Goal: Task Accomplishment & Management: Manage account settings

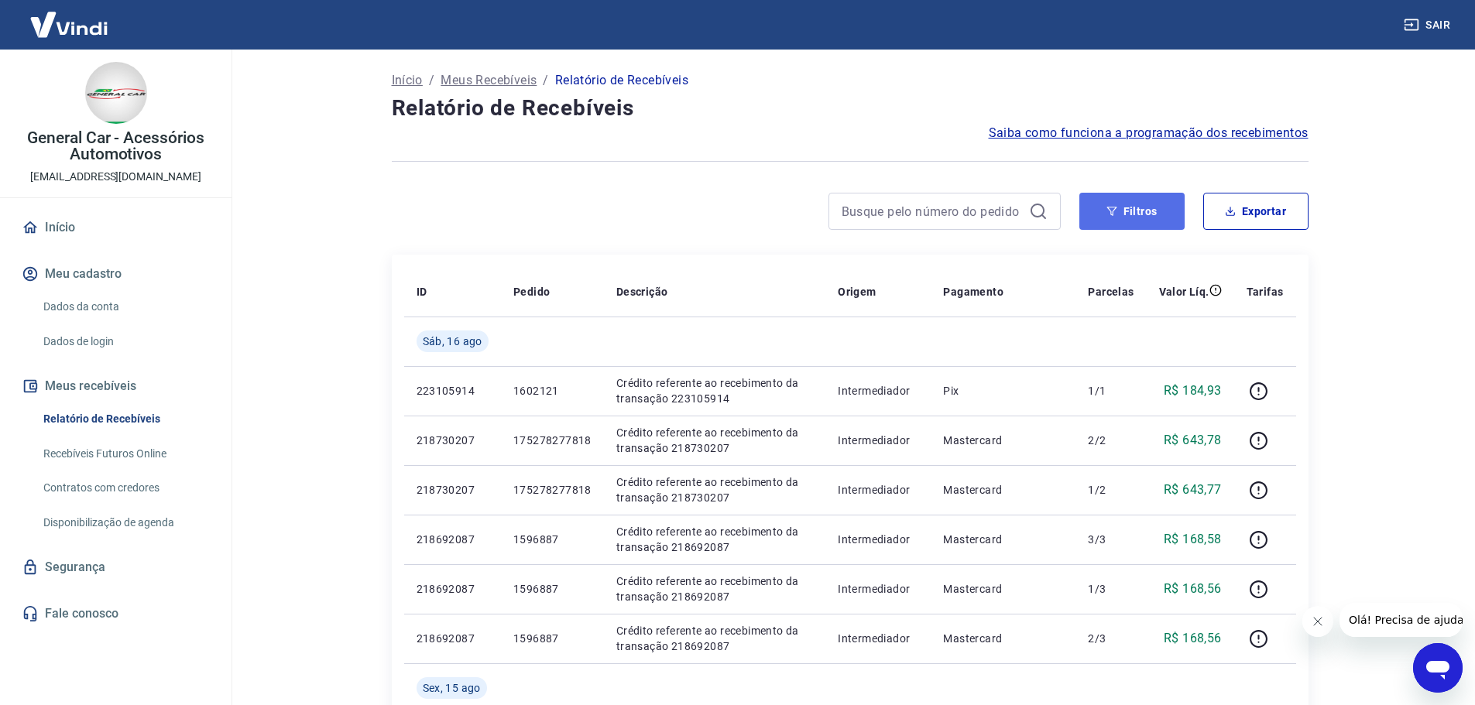
click at [1100, 202] on button "Filtros" at bounding box center [1131, 211] width 105 height 37
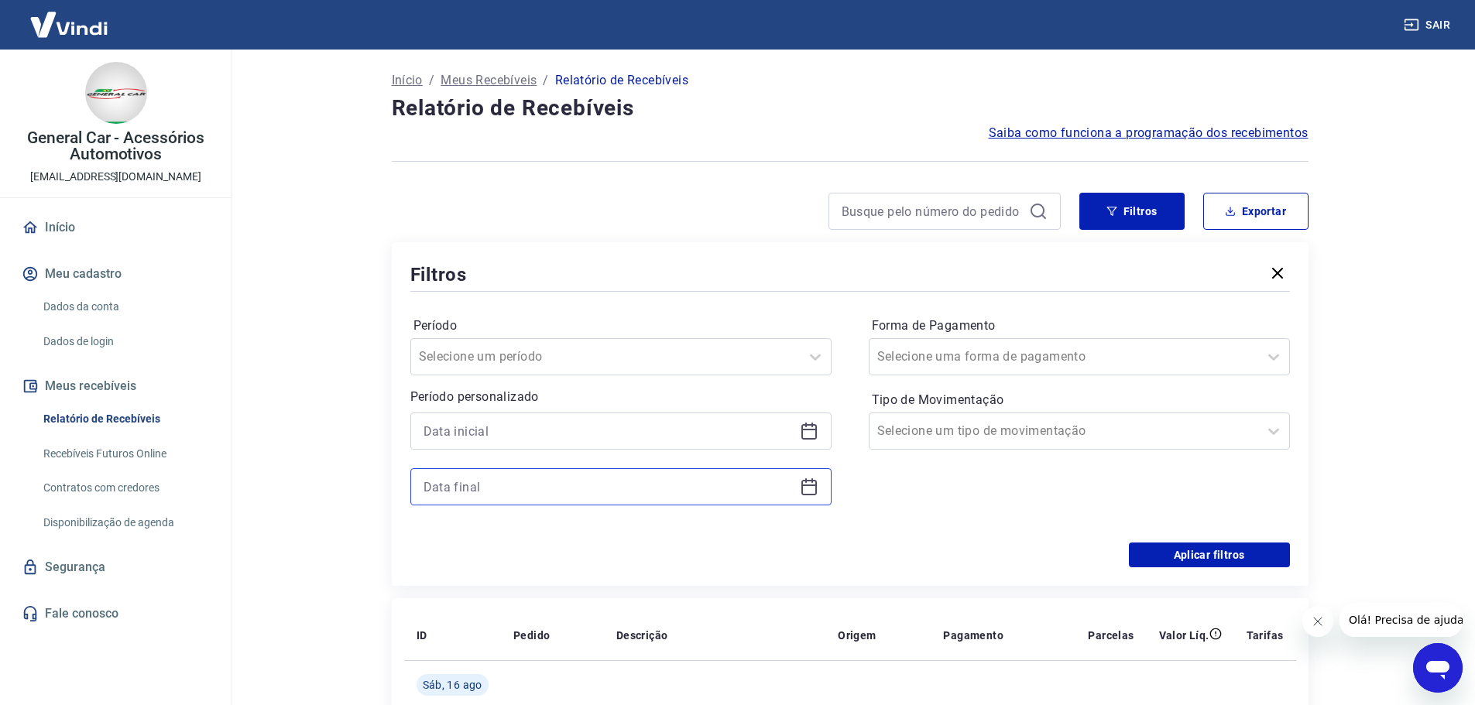
click at [520, 475] on input at bounding box center [609, 486] width 370 height 23
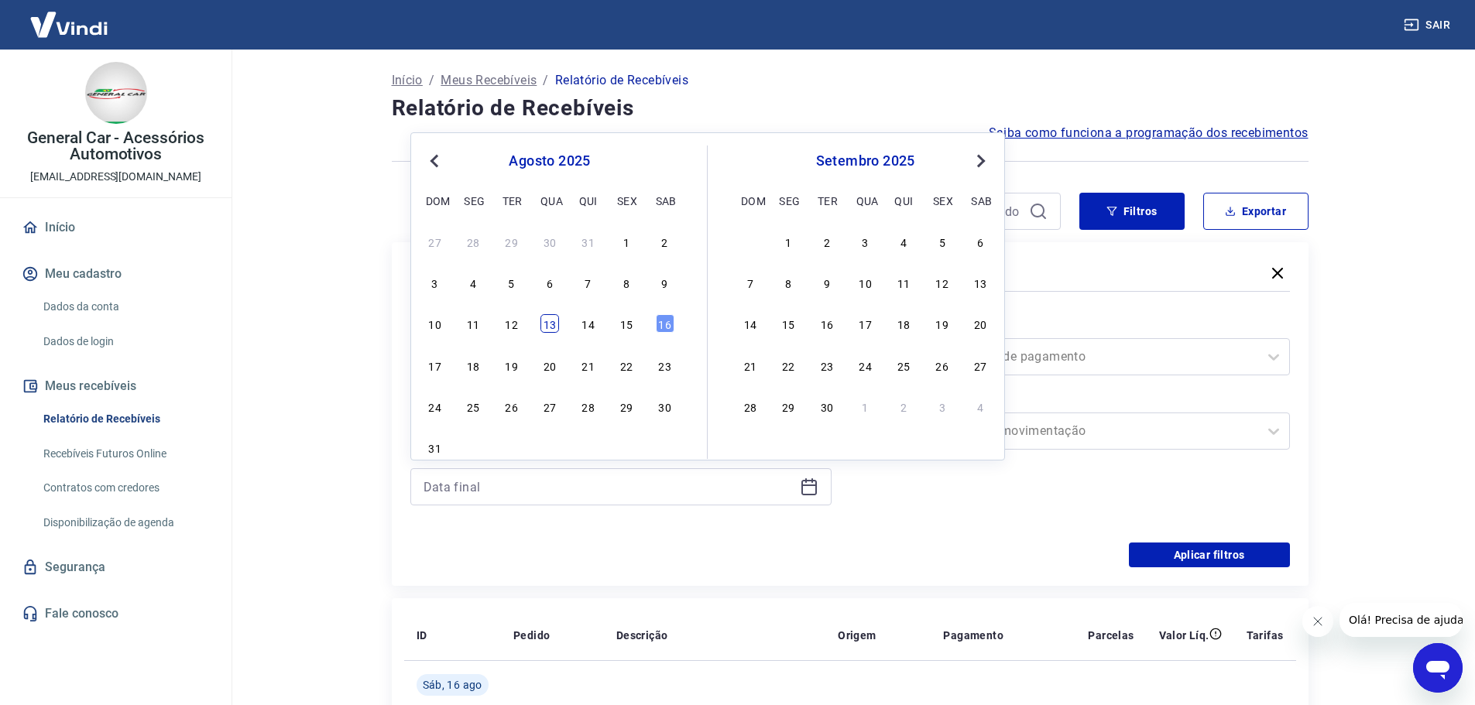
click at [551, 323] on div "13" at bounding box center [549, 323] width 19 height 19
type input "[DATE]"
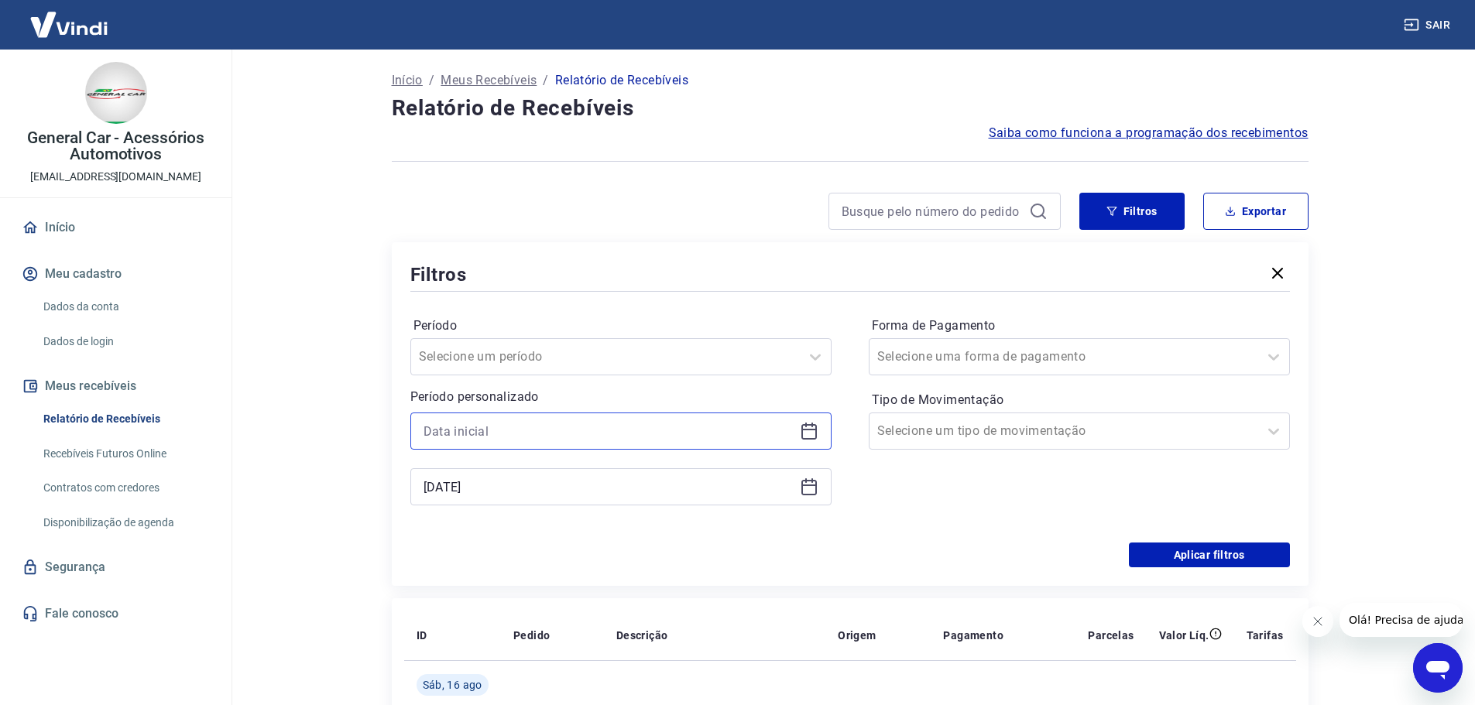
click at [506, 433] on input at bounding box center [609, 431] width 370 height 23
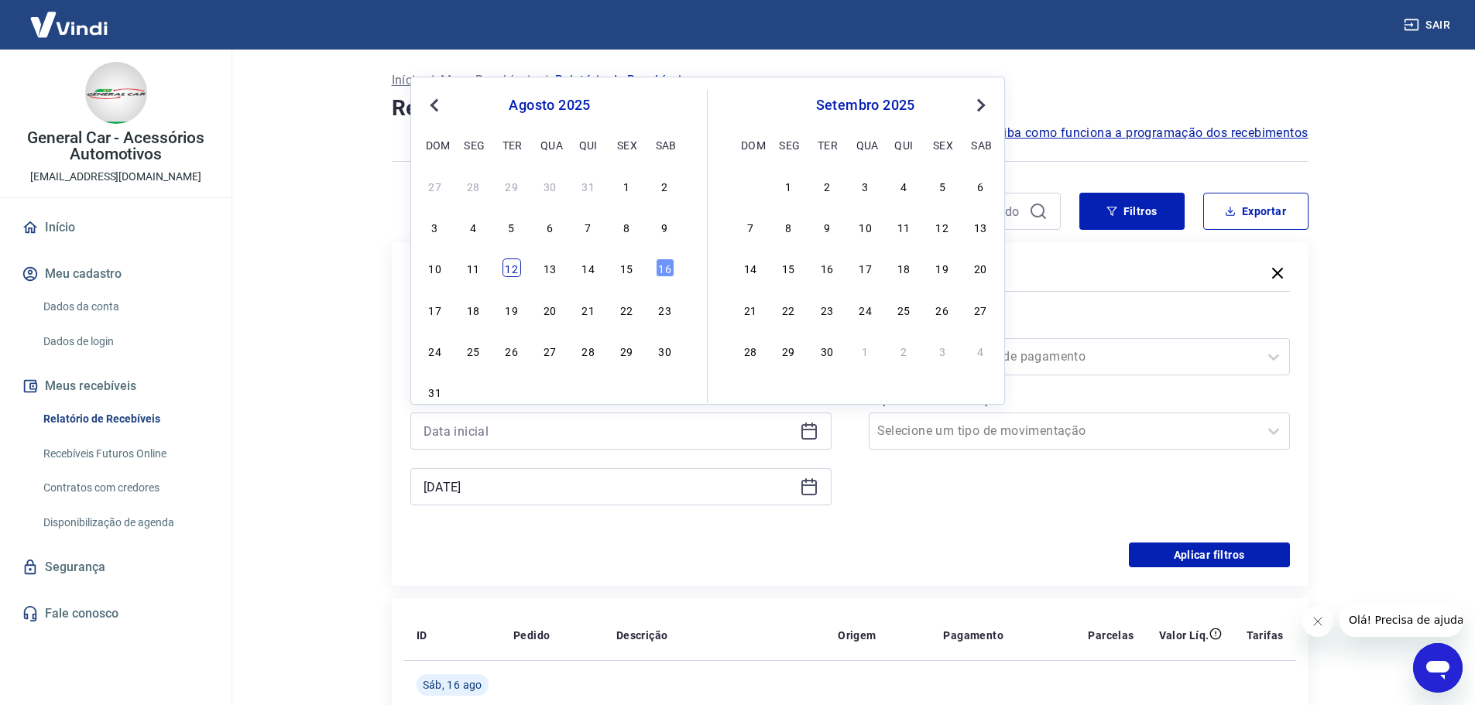
click at [515, 270] on div "12" at bounding box center [512, 268] width 19 height 19
type input "[DATE]"
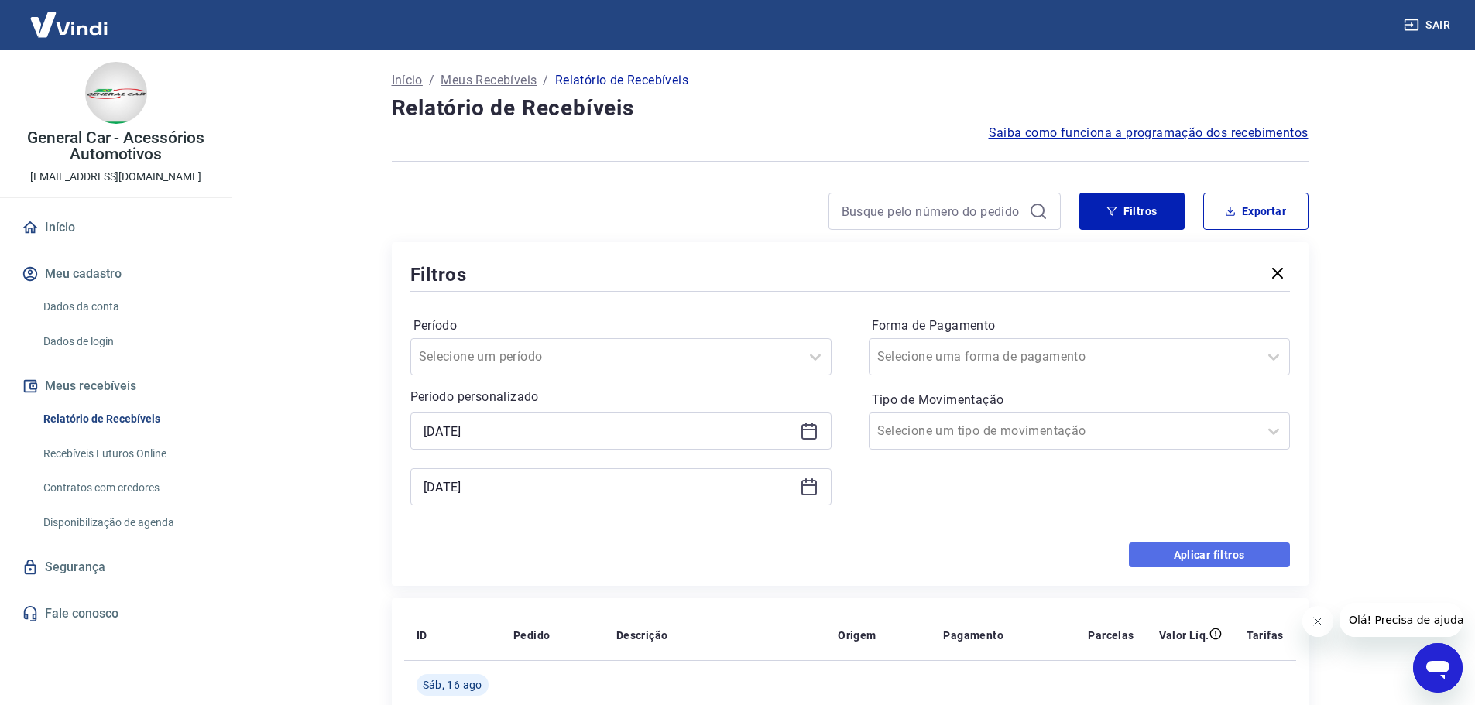
click at [1144, 552] on button "Aplicar filtros" at bounding box center [1209, 555] width 161 height 25
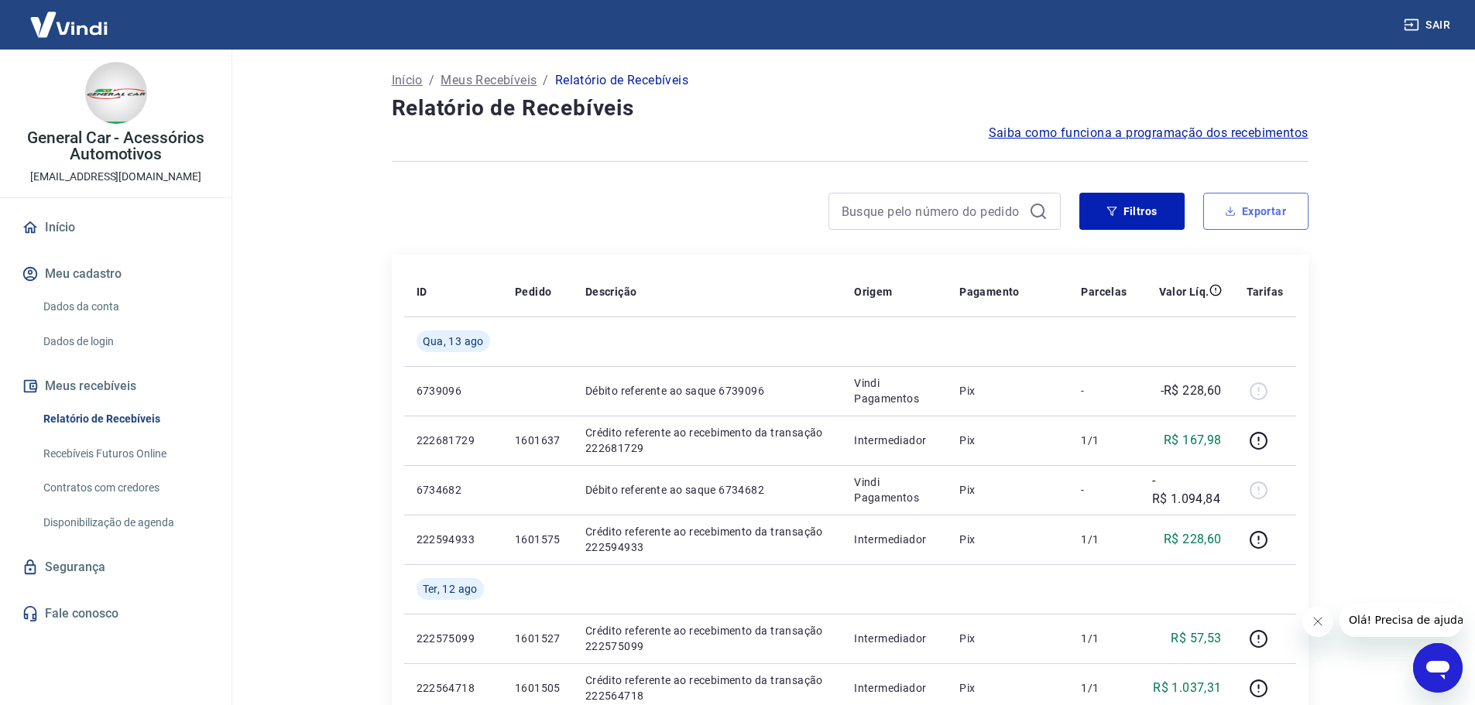
click at [1266, 221] on button "Exportar" at bounding box center [1255, 211] width 105 height 37
type input "[DATE]"
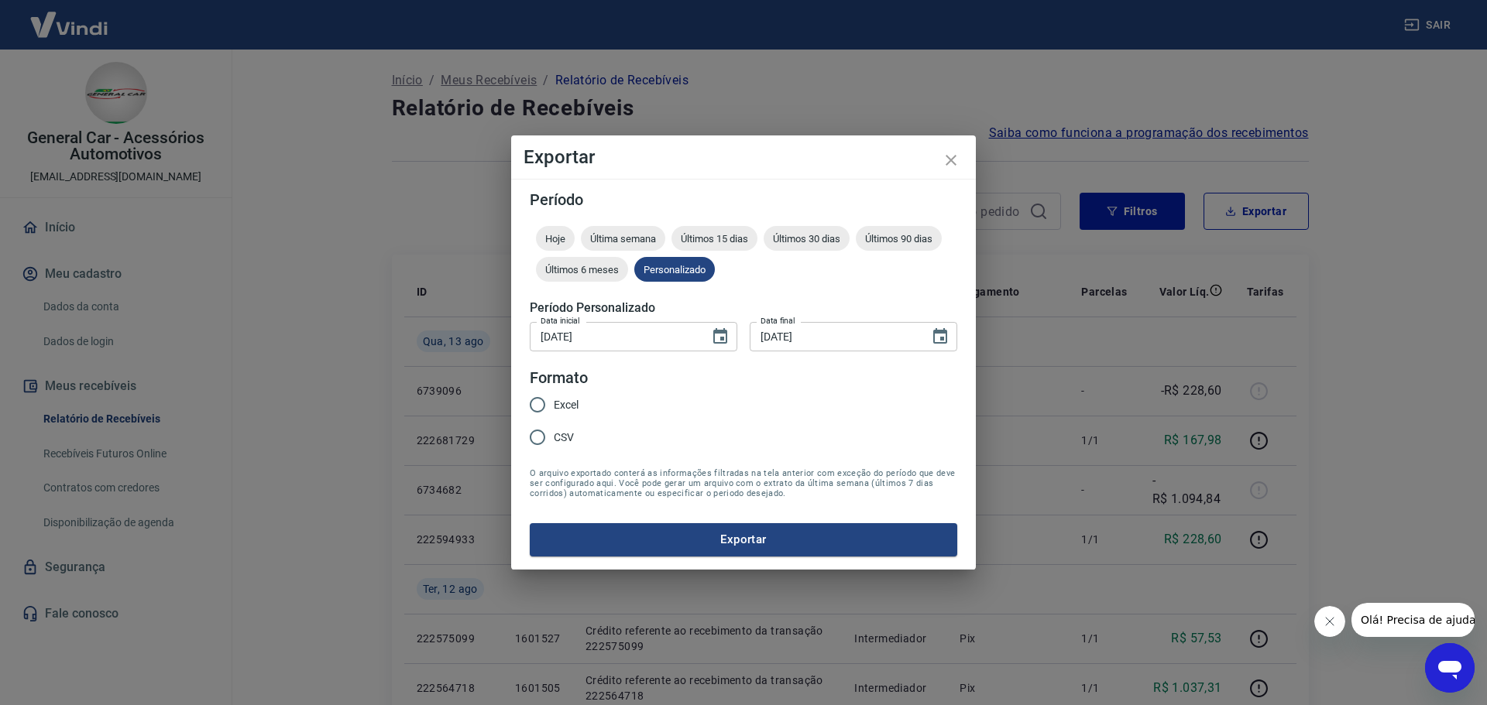
click at [554, 399] on span "Excel" at bounding box center [566, 405] width 25 height 16
click at [554, 399] on input "Excel" at bounding box center [537, 405] width 33 height 33
radio input "true"
click at [623, 533] on button "Exportar" at bounding box center [743, 539] width 427 height 33
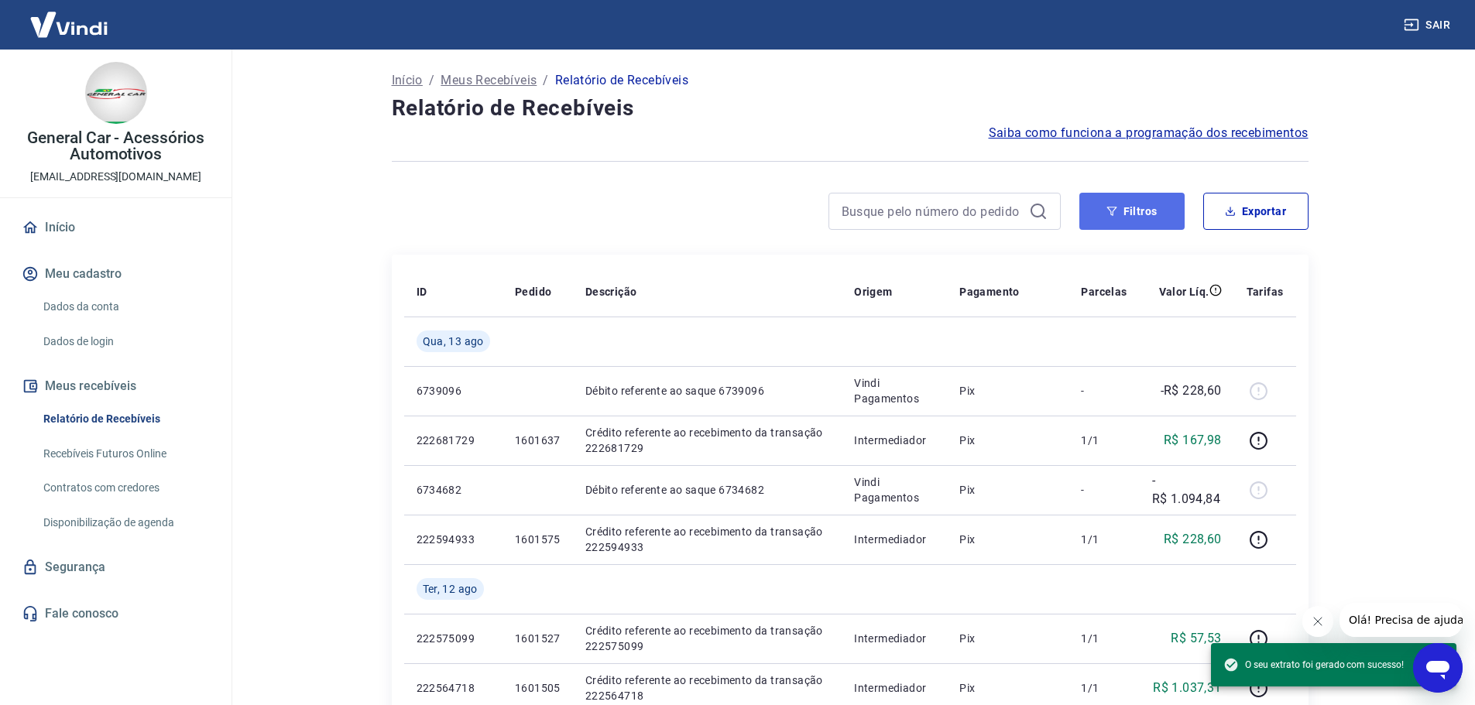
click at [1109, 205] on button "Filtros" at bounding box center [1131, 211] width 105 height 37
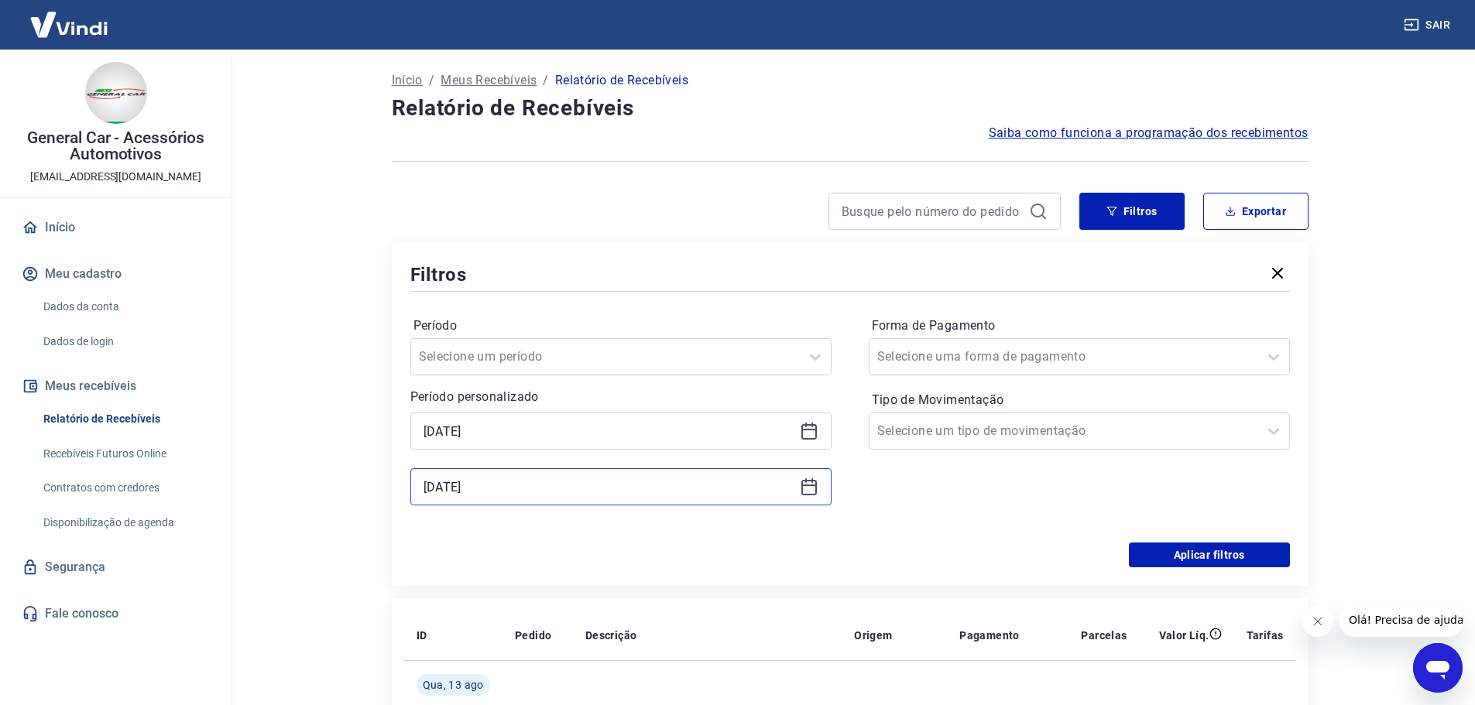
click at [492, 496] on input "[DATE]" at bounding box center [609, 486] width 370 height 23
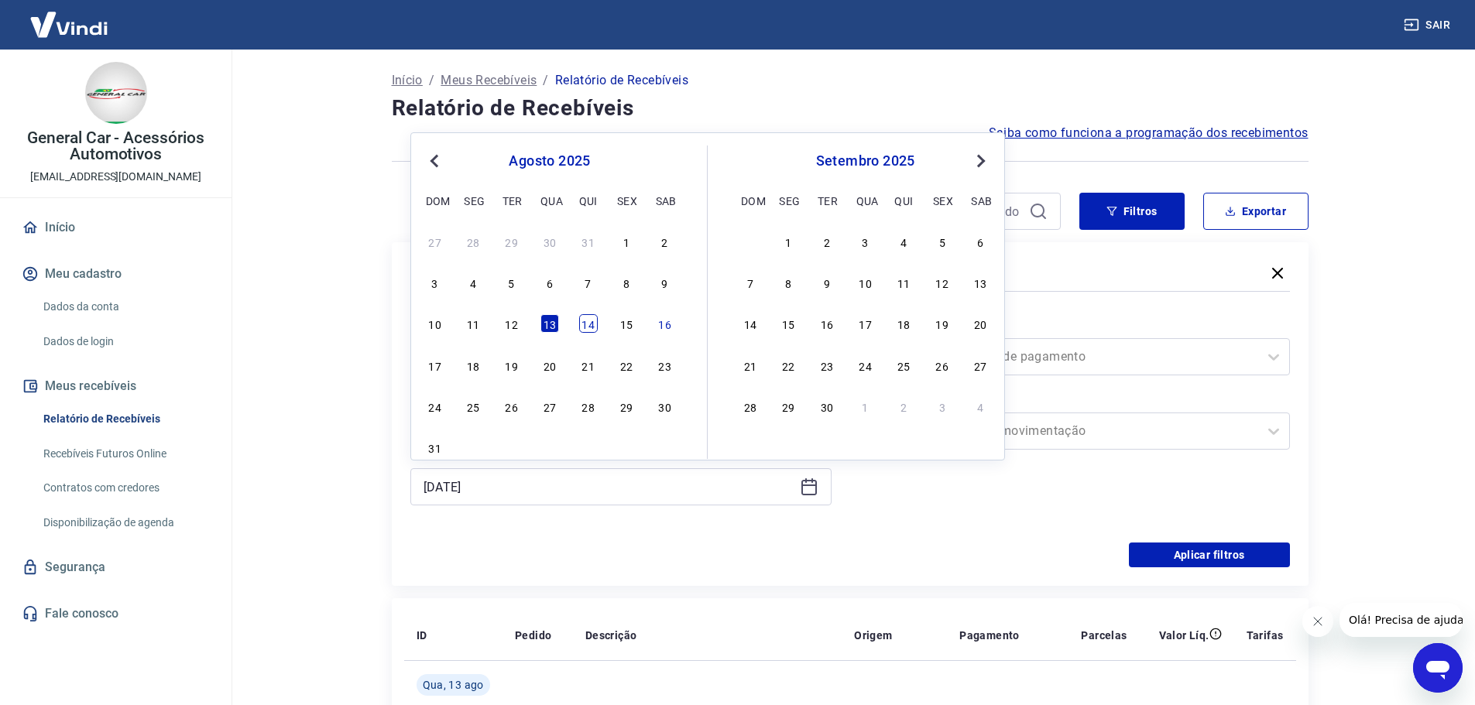
click at [582, 329] on div "14" at bounding box center [588, 323] width 19 height 19
type input "[DATE]"
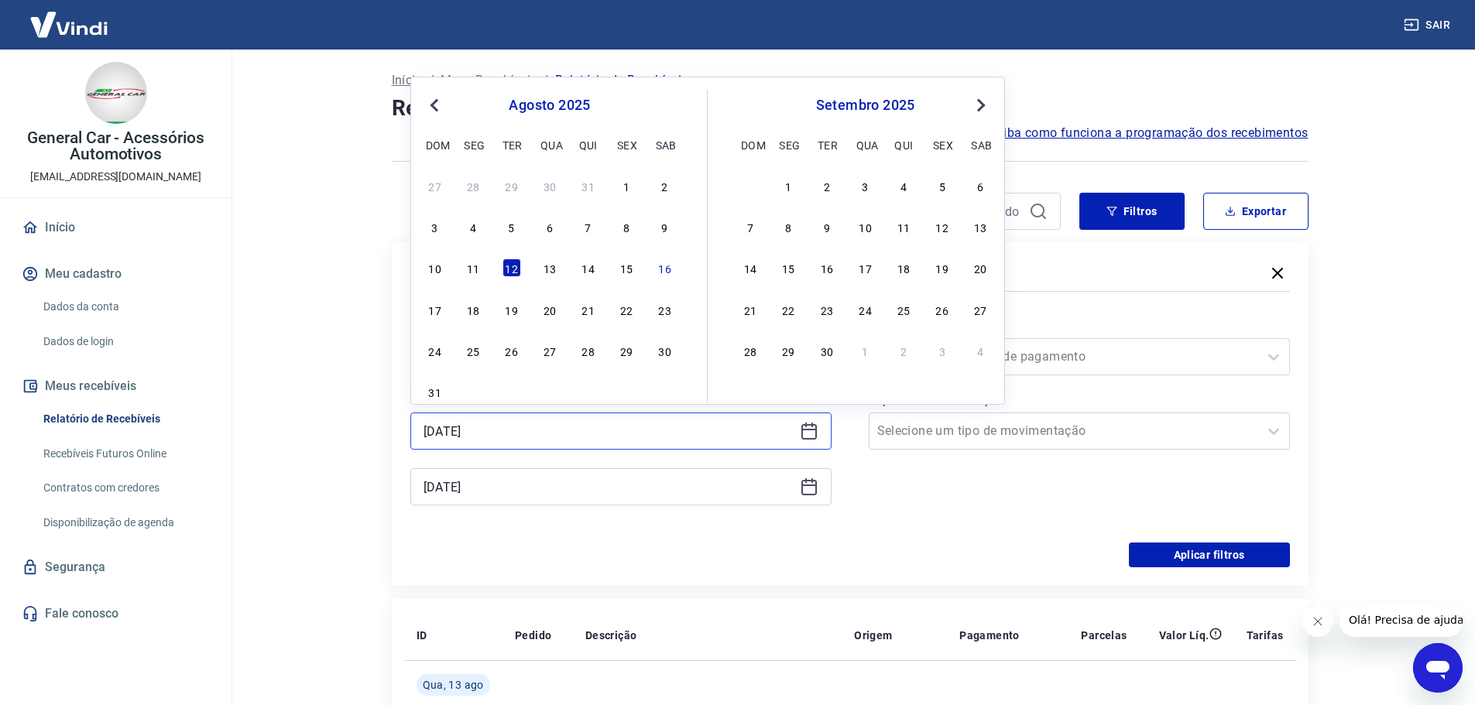
click at [551, 436] on input "[DATE]" at bounding box center [609, 431] width 370 height 23
click at [549, 271] on div "13" at bounding box center [549, 268] width 19 height 19
type input "[DATE]"
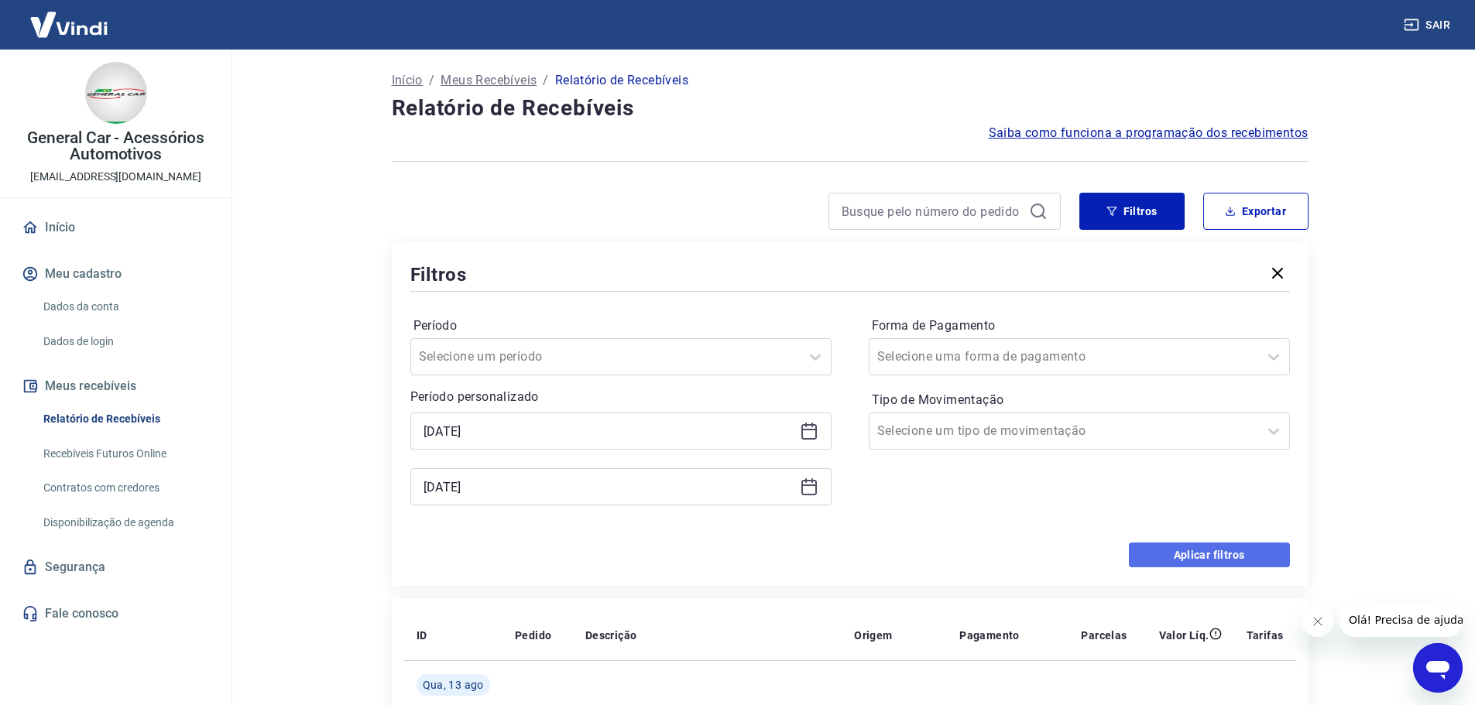
click at [1154, 566] on button "Aplicar filtros" at bounding box center [1209, 555] width 161 height 25
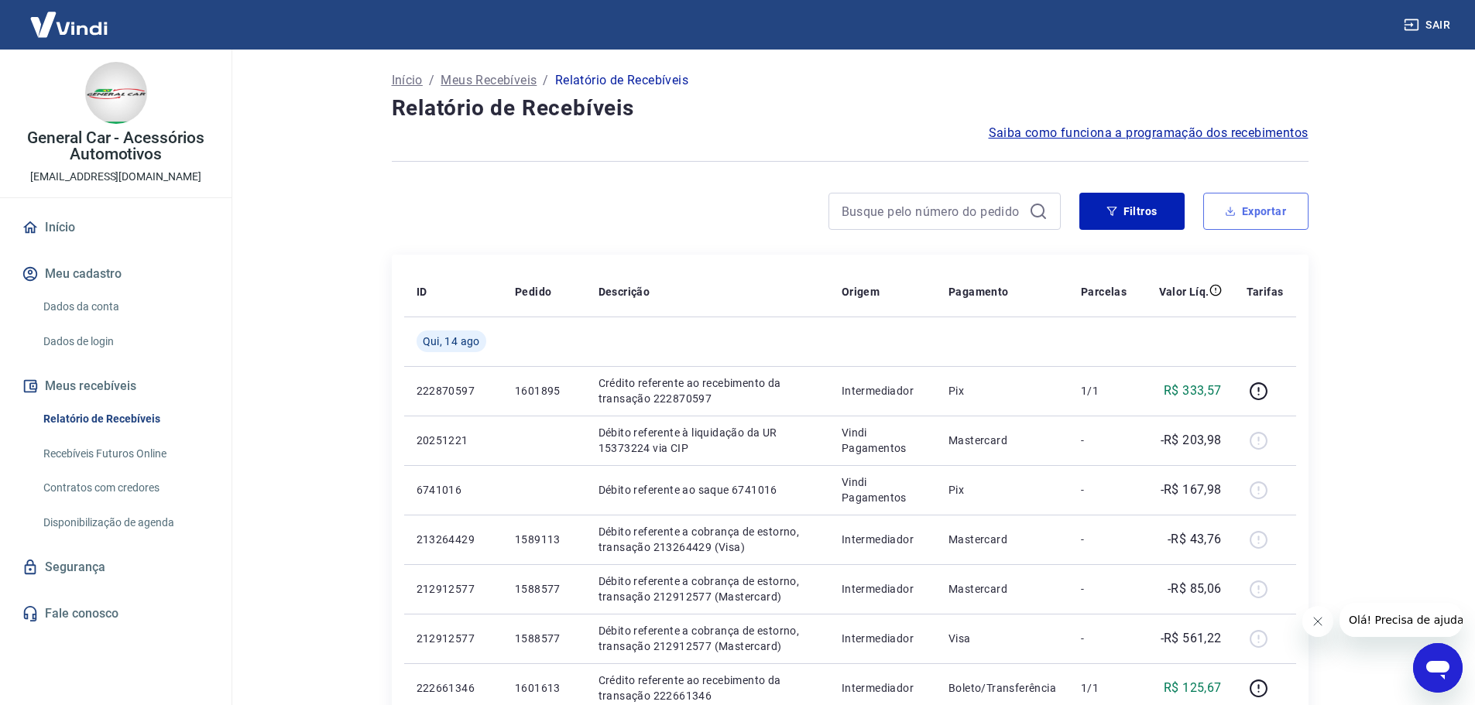
click at [1234, 209] on icon "button" at bounding box center [1230, 211] width 11 height 11
type input "[DATE]"
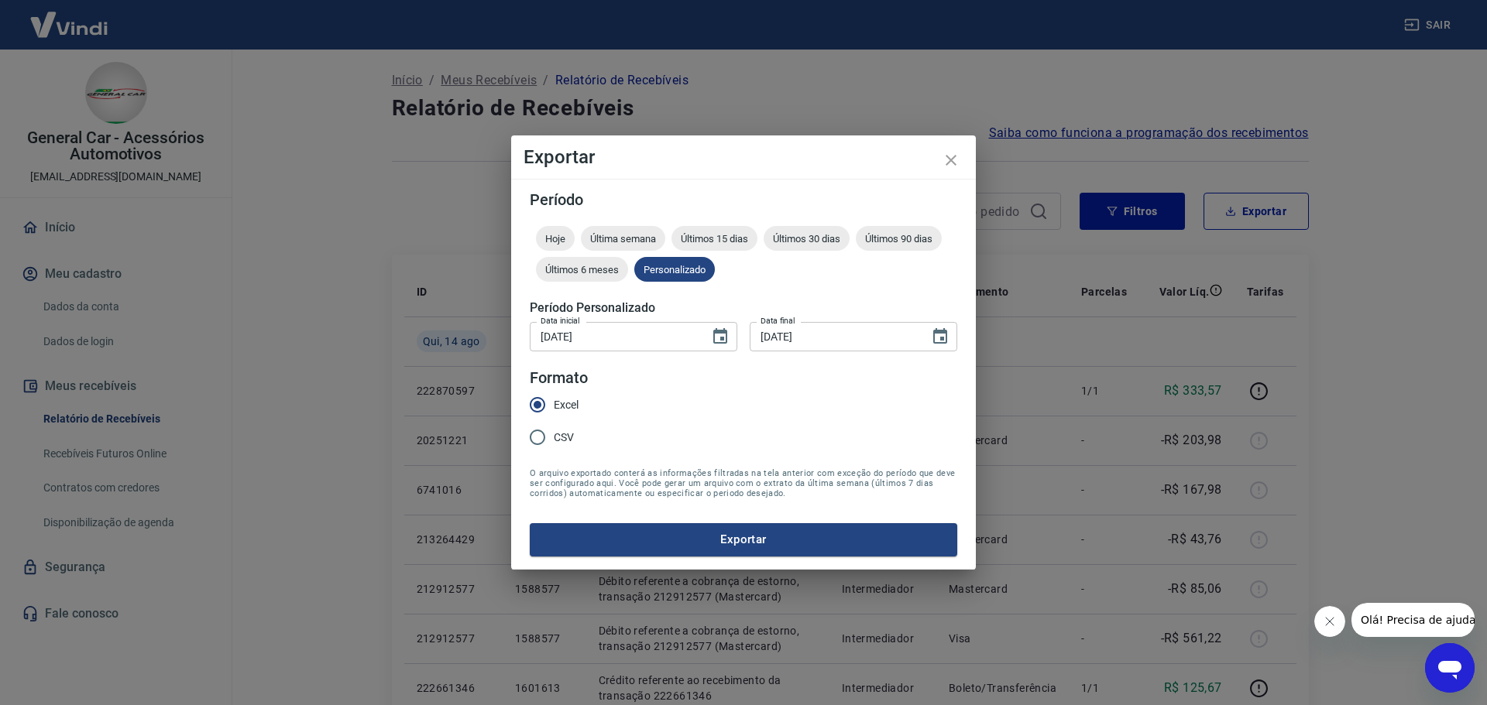
drag, startPoint x: 599, startPoint y: 545, endPoint x: 620, endPoint y: 509, distance: 41.3
click at [600, 545] on button "Exportar" at bounding box center [743, 539] width 427 height 33
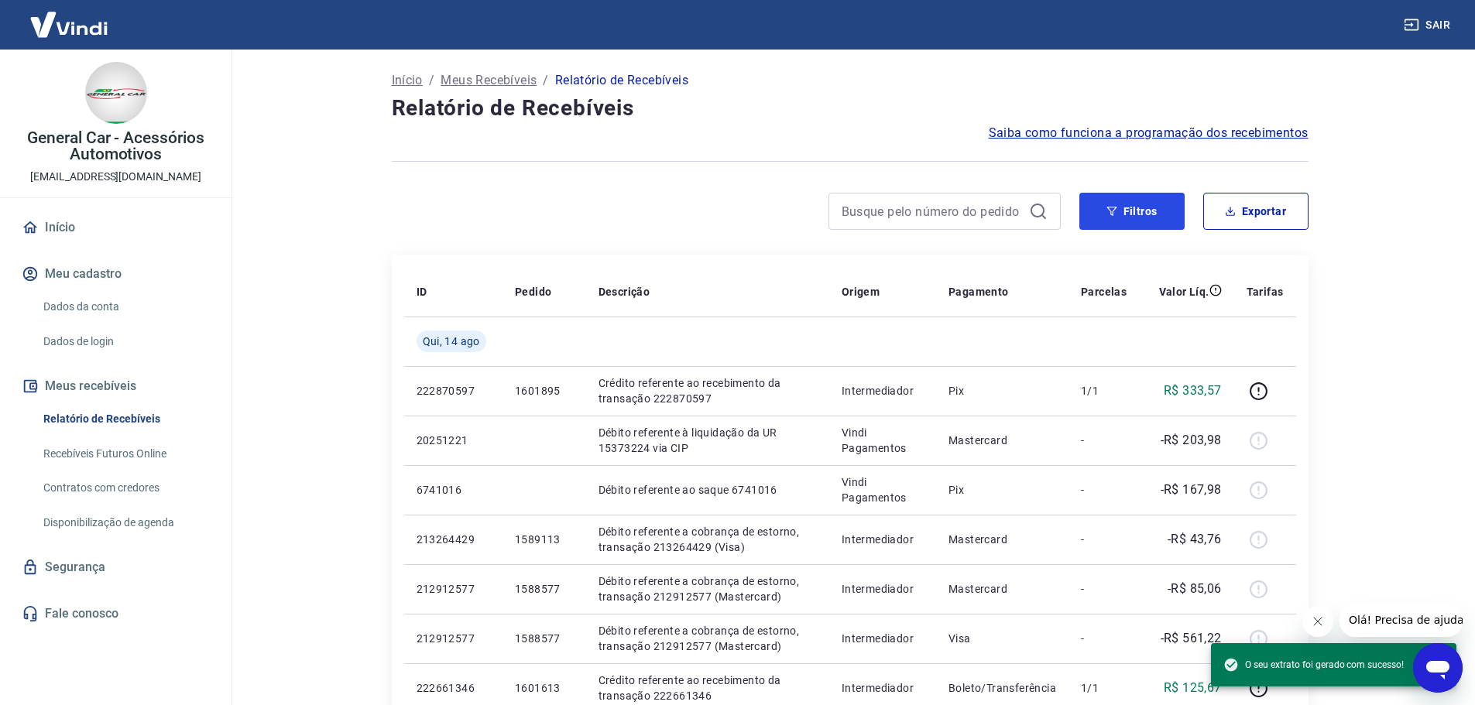
drag, startPoint x: 1137, startPoint y: 207, endPoint x: 839, endPoint y: 156, distance: 302.3
click at [1137, 207] on button "Filtros" at bounding box center [1131, 211] width 105 height 37
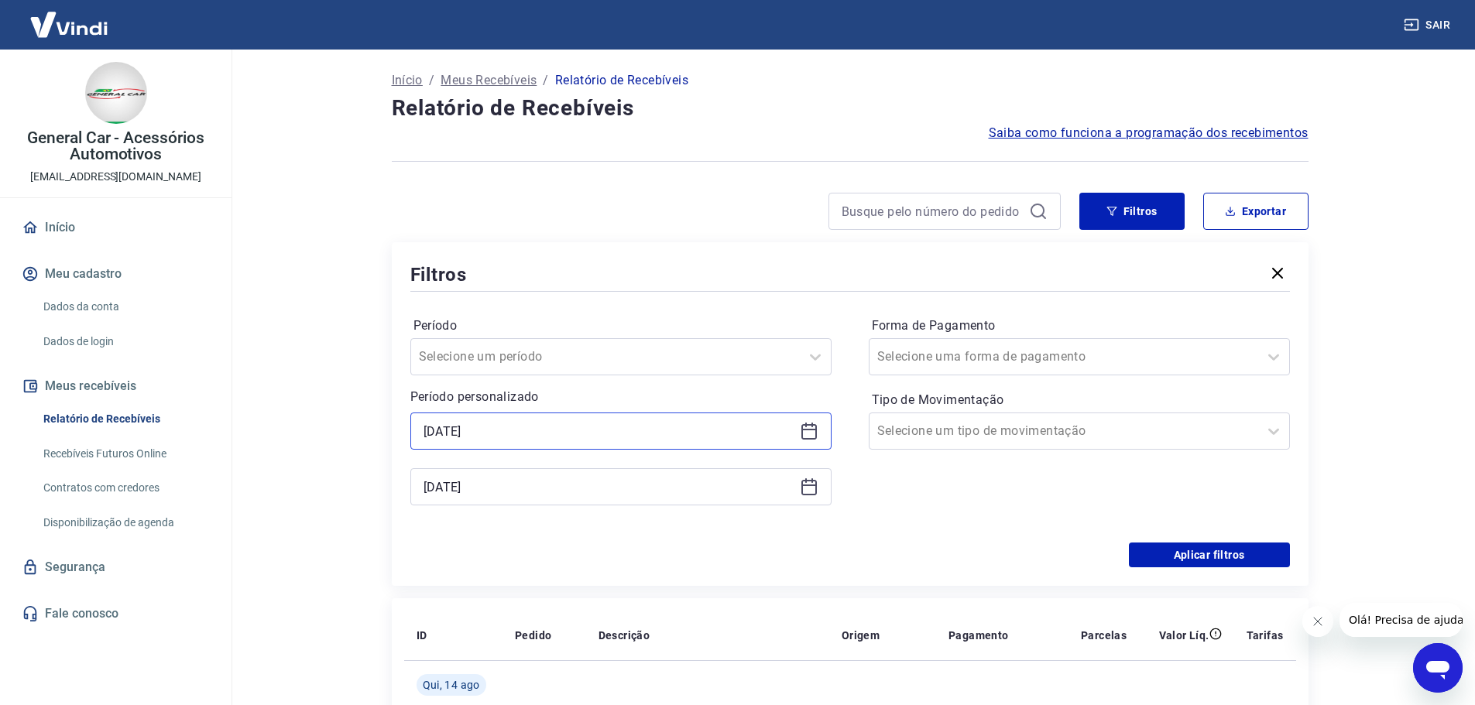
click at [557, 434] on input "[DATE]" at bounding box center [609, 431] width 370 height 23
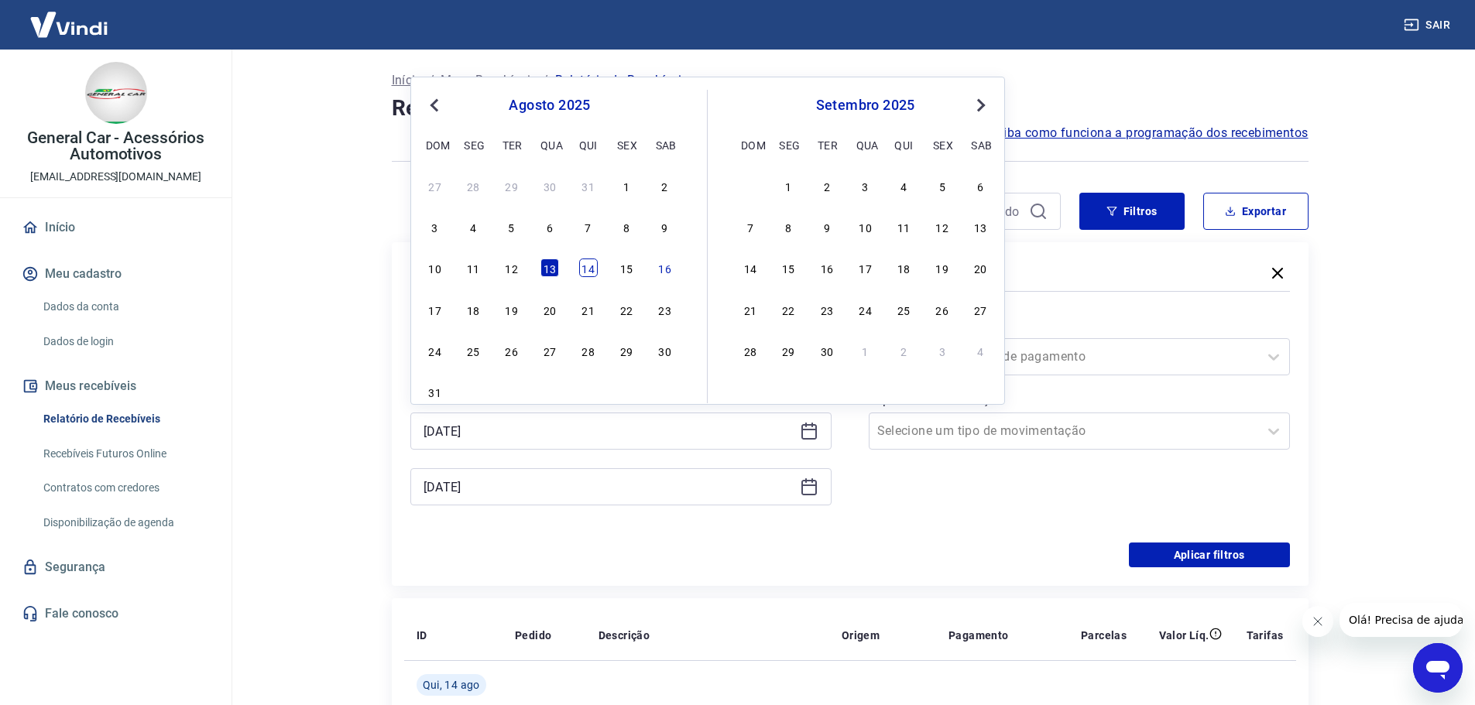
click at [585, 273] on div "14" at bounding box center [588, 268] width 19 height 19
type input "[DATE]"
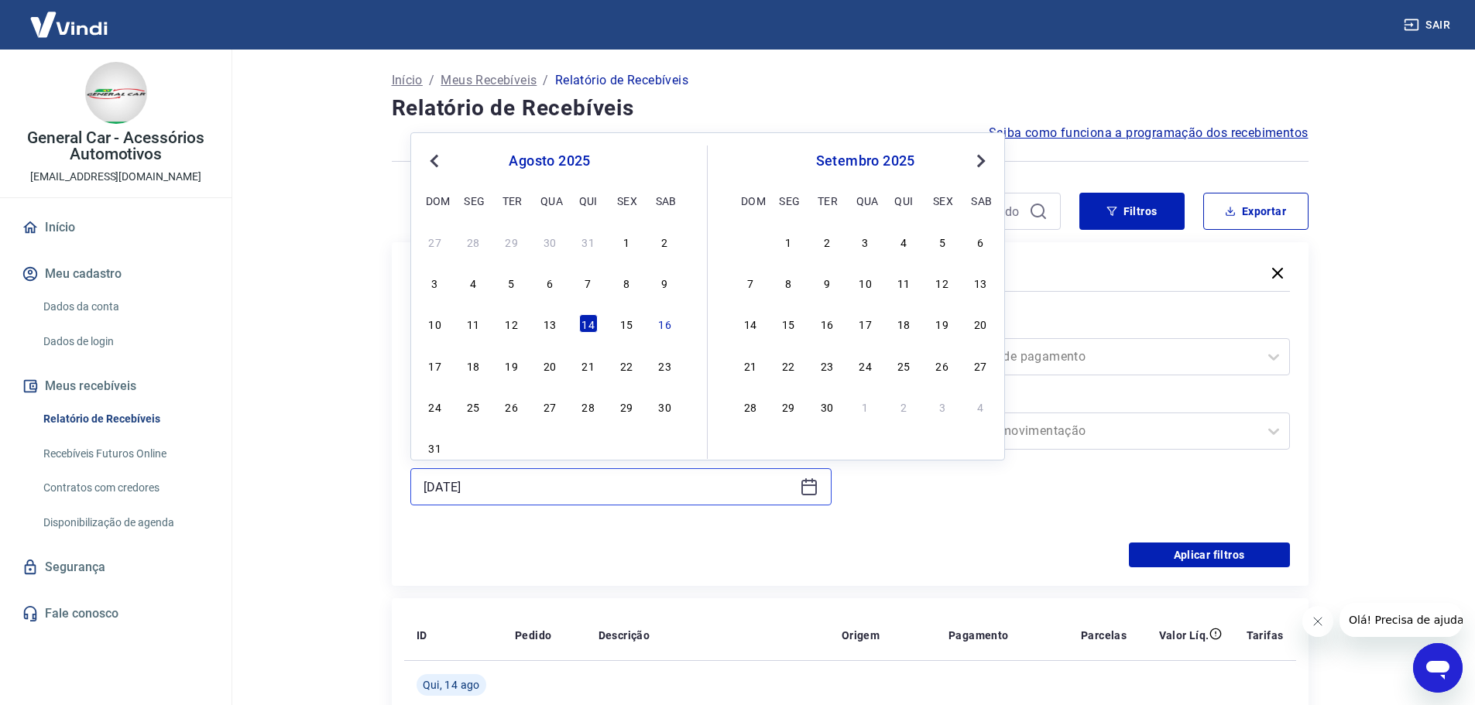
click at [524, 489] on input "[DATE]" at bounding box center [609, 486] width 370 height 23
click at [622, 330] on div "15" at bounding box center [626, 323] width 19 height 19
type input "[DATE]"
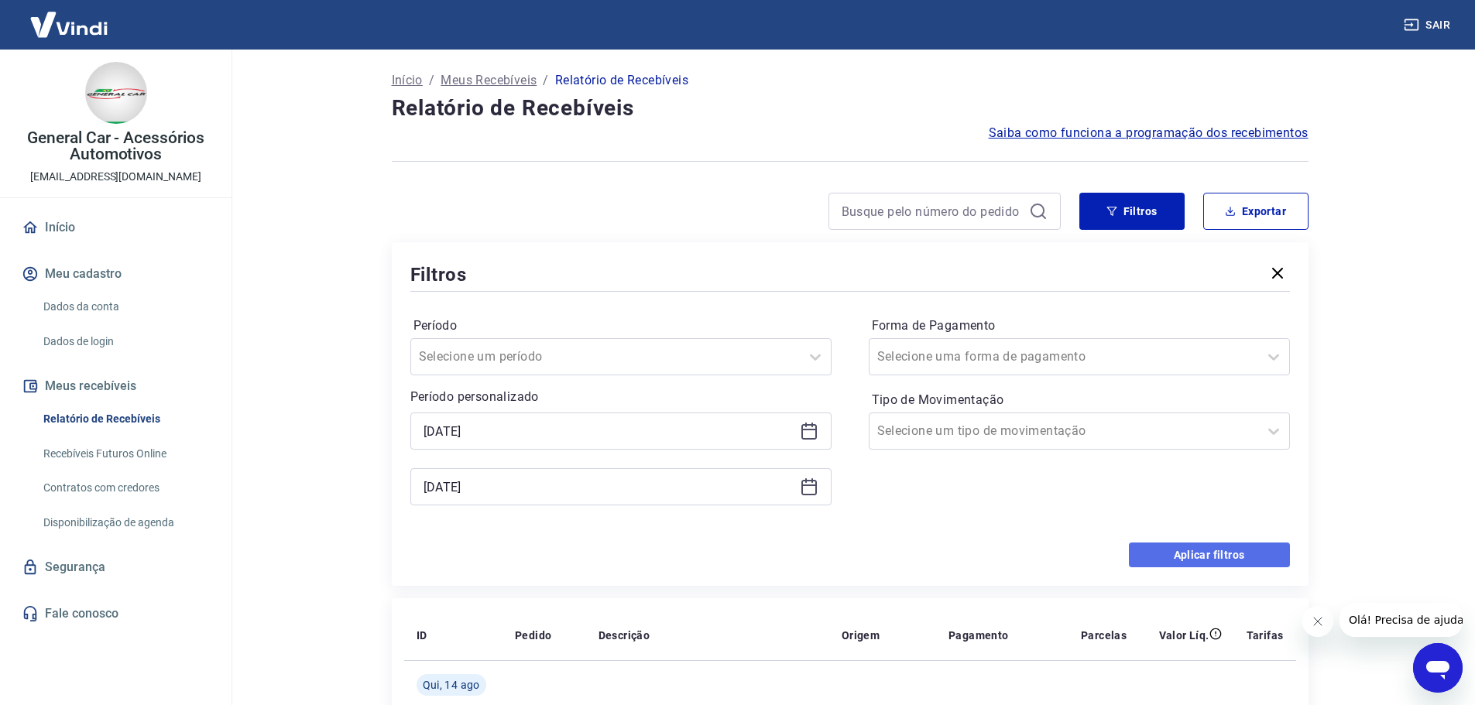
click at [1158, 560] on button "Aplicar filtros" at bounding box center [1209, 555] width 161 height 25
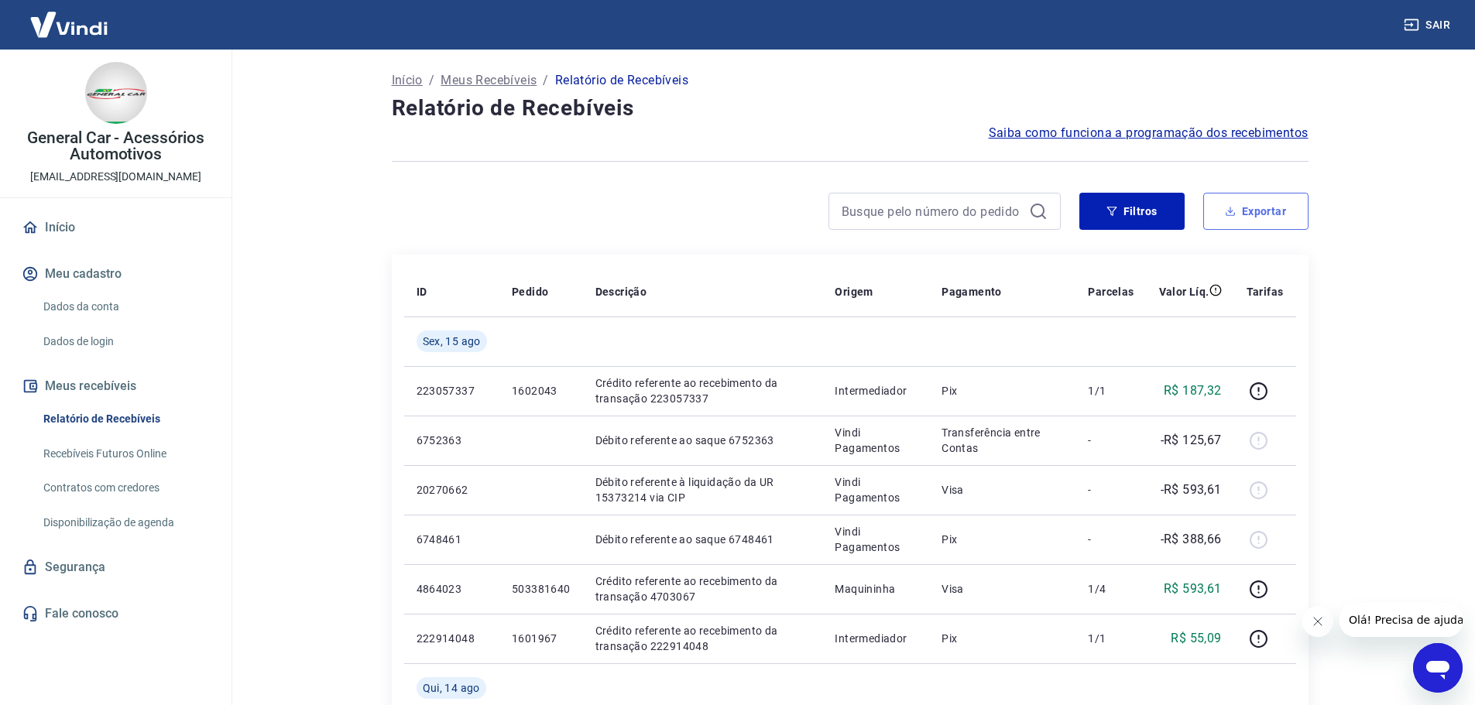
click at [1236, 201] on button "Exportar" at bounding box center [1255, 211] width 105 height 37
type input "[DATE]"
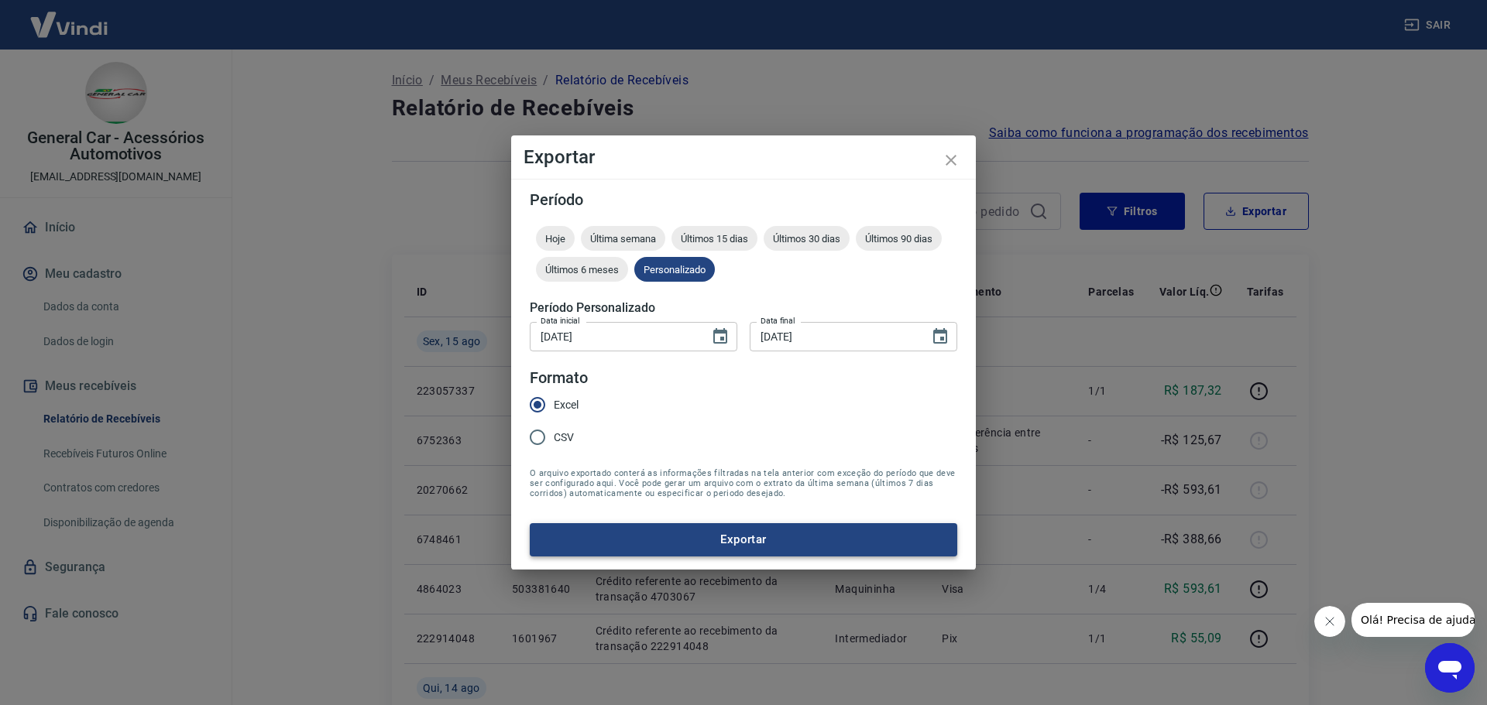
click at [580, 529] on button "Exportar" at bounding box center [743, 539] width 427 height 33
